Goal: Use online tool/utility: Utilize a website feature to perform a specific function

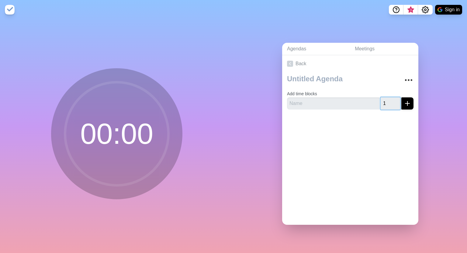
click at [388, 98] on input "1" at bounding box center [389, 104] width 19 height 12
click at [388, 98] on input "2" at bounding box center [389, 104] width 19 height 12
click at [388, 98] on input "3" at bounding box center [389, 104] width 19 height 12
click at [388, 98] on input "4" at bounding box center [389, 104] width 19 height 12
click at [388, 98] on input "28" at bounding box center [389, 104] width 19 height 12
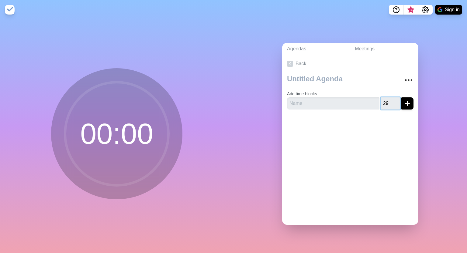
click at [388, 98] on input "29" at bounding box center [389, 104] width 19 height 12
click at [388, 98] on input "30" at bounding box center [389, 104] width 19 height 12
click at [388, 98] on input "31" at bounding box center [389, 104] width 19 height 12
click at [388, 98] on input "32" at bounding box center [389, 104] width 19 height 12
click at [388, 98] on input "33" at bounding box center [389, 104] width 19 height 12
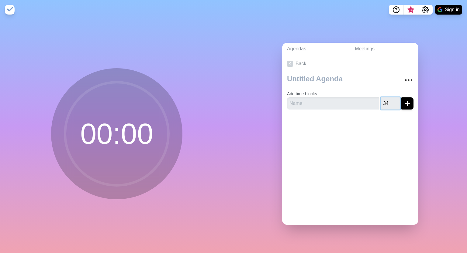
click at [388, 98] on input "34" at bounding box center [389, 104] width 19 height 12
click at [388, 98] on input "35" at bounding box center [389, 104] width 19 height 12
click at [388, 98] on input "36" at bounding box center [389, 104] width 19 height 12
click at [390, 98] on input "37" at bounding box center [389, 104] width 19 height 12
click at [390, 98] on input "38" at bounding box center [389, 104] width 19 height 12
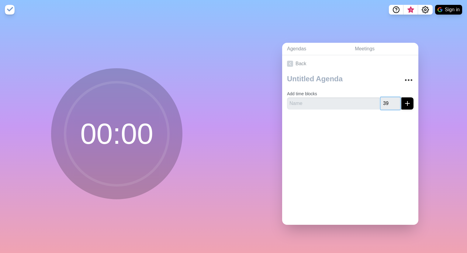
click at [390, 98] on input "39" at bounding box center [389, 104] width 19 height 12
click at [390, 98] on input "40" at bounding box center [389, 104] width 19 height 12
click at [390, 98] on input "41" at bounding box center [389, 104] width 19 height 12
click at [390, 98] on input "42" at bounding box center [389, 104] width 19 height 12
click at [390, 98] on input "43" at bounding box center [389, 104] width 19 height 12
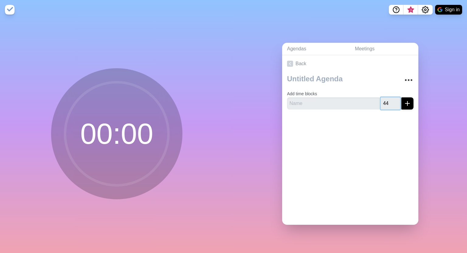
click at [390, 98] on input "44" at bounding box center [389, 104] width 19 height 12
type input "45"
click at [390, 98] on input "45" at bounding box center [389, 104] width 19 height 12
click at [10, 12] on img at bounding box center [10, 10] width 10 height 10
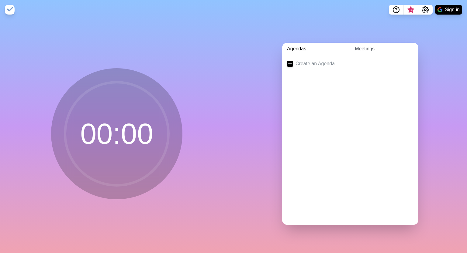
click at [358, 43] on link "Meetings" at bounding box center [384, 49] width 68 height 12
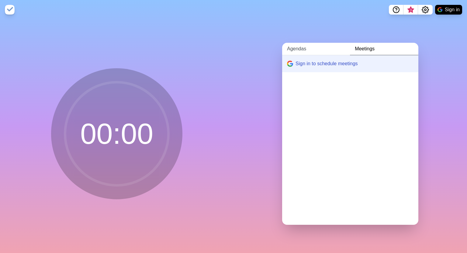
click at [301, 45] on link "Agendas" at bounding box center [316, 49] width 68 height 12
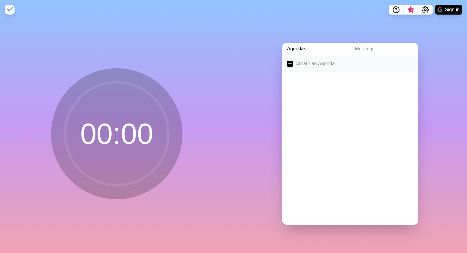
click at [287, 62] on icon at bounding box center [290, 64] width 6 height 6
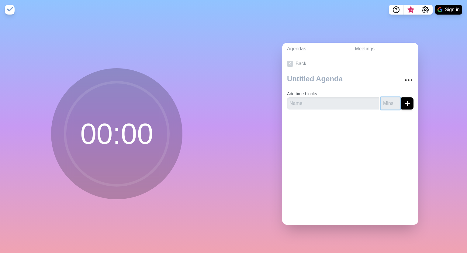
click at [384, 99] on input "number" at bounding box center [389, 104] width 19 height 12
type input "45"
click at [403, 100] on icon "submit" at bounding box center [406, 103] width 7 height 7
click at [350, 101] on input "text" at bounding box center [333, 104] width 92 height 12
type input "B"
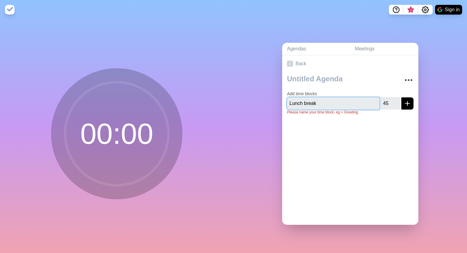
type input "Lunch break"
click at [403, 104] on icon "submit" at bounding box center [406, 103] width 7 height 7
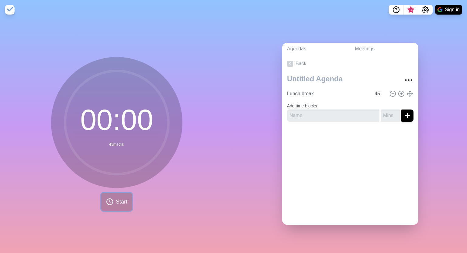
click at [116, 199] on span "Start" at bounding box center [122, 202] width 12 height 8
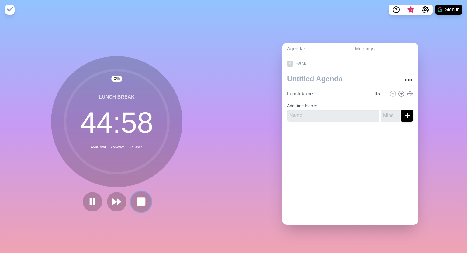
click at [137, 200] on rect at bounding box center [141, 202] width 8 height 8
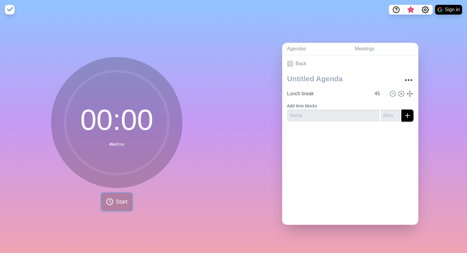
click at [119, 198] on span "Start" at bounding box center [122, 202] width 12 height 8
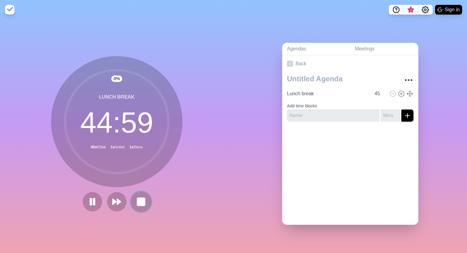
click at [140, 201] on rect at bounding box center [141, 202] width 8 height 8
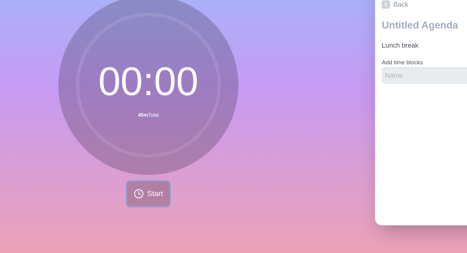
click at [112, 203] on button "Start" at bounding box center [116, 202] width 31 height 18
